Goal: Check status: Check status

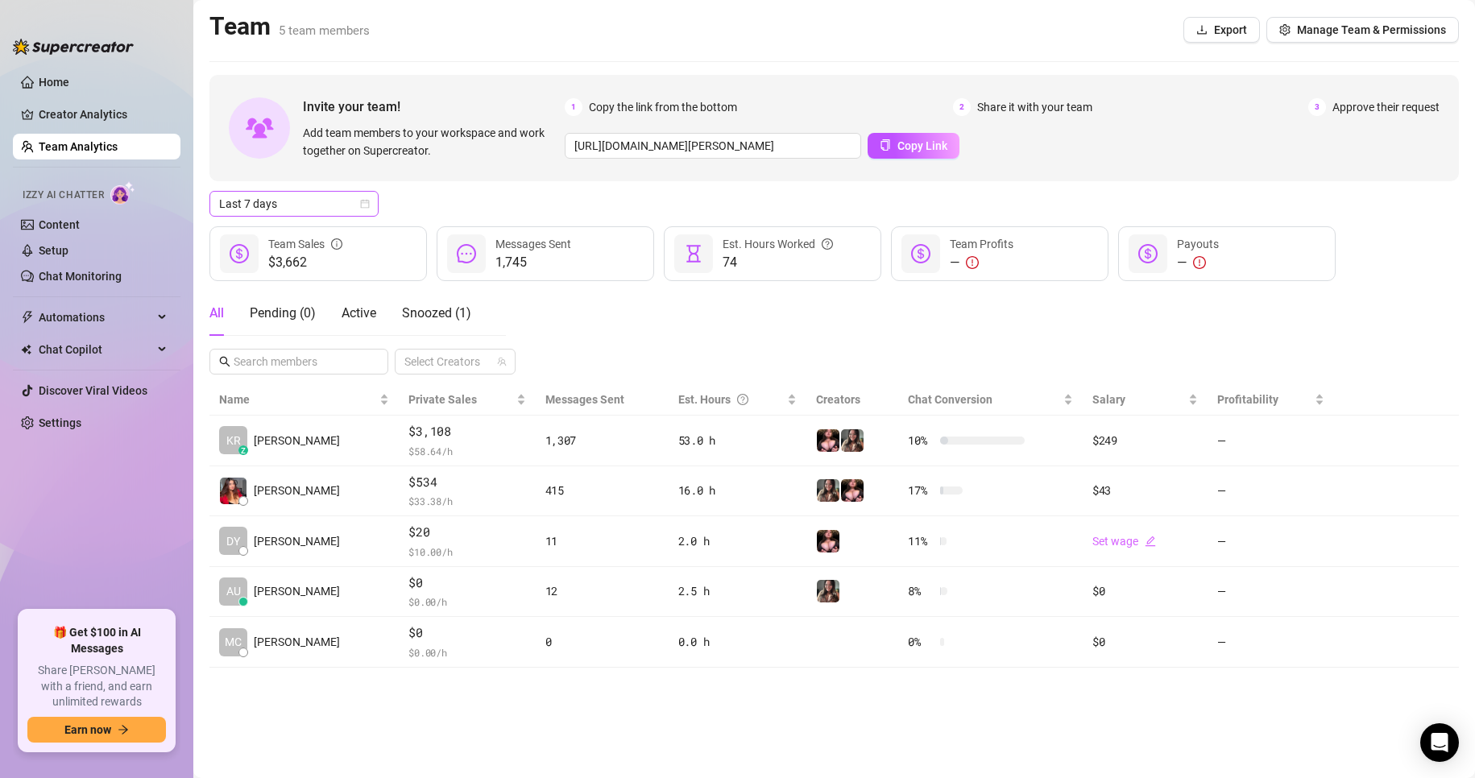
click at [356, 200] on span "Last 7 days" at bounding box center [294, 204] width 150 height 24
click at [329, 230] on div "Last 24 hours" at bounding box center [293, 236] width 143 height 18
click at [312, 209] on span "Last 7 days" at bounding box center [294, 204] width 150 height 24
click at [338, 224] on div "Last 24 hours" at bounding box center [294, 236] width 163 height 26
click at [448, 195] on div "Last 24 hours Last 24 hours" at bounding box center [833, 204] width 1249 height 26
